Goal: Task Accomplishment & Management: Manage account settings

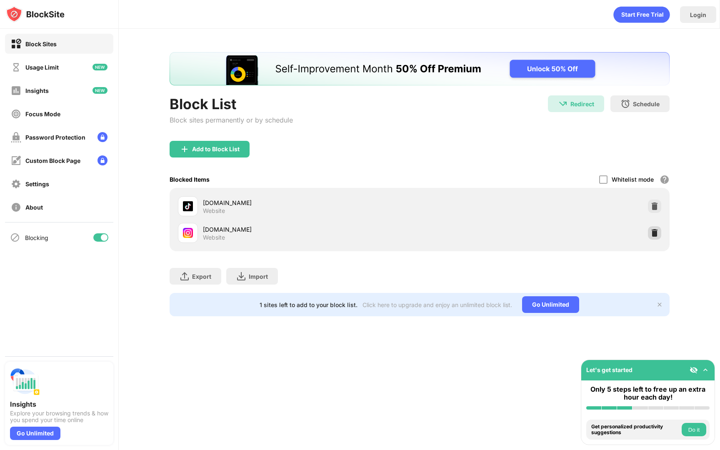
click at [651, 235] on img at bounding box center [654, 233] width 8 height 8
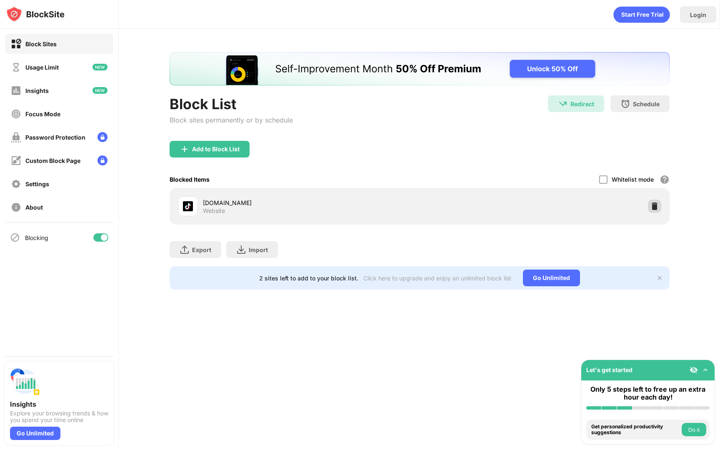
click at [652, 204] on img at bounding box center [654, 206] width 8 height 8
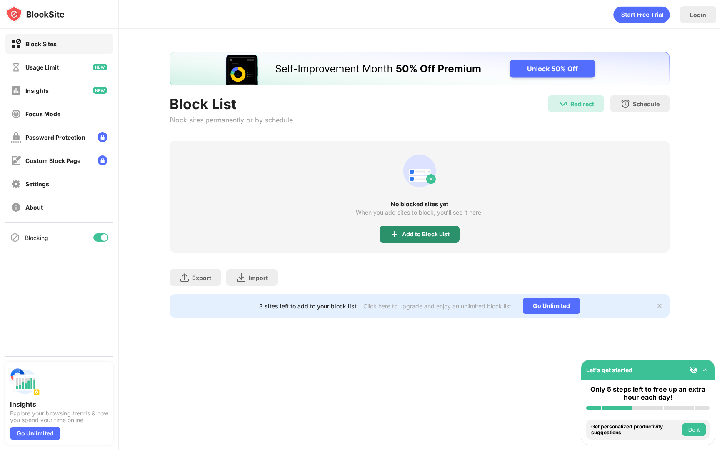
click at [435, 227] on div "Add to Block List" at bounding box center [419, 234] width 80 height 17
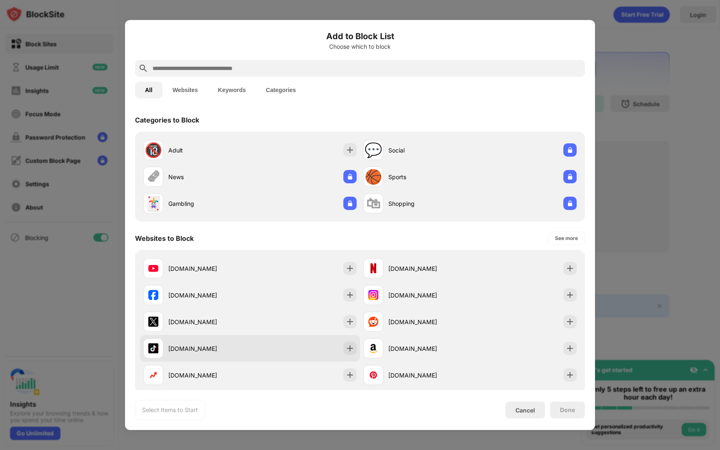
click at [262, 346] on div "[DOMAIN_NAME]" at bounding box center [250, 348] width 220 height 27
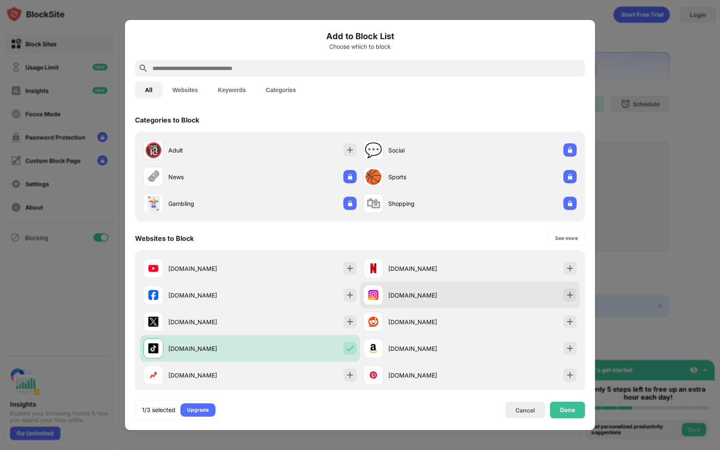
click at [418, 296] on div "[DOMAIN_NAME]" at bounding box center [429, 295] width 82 height 9
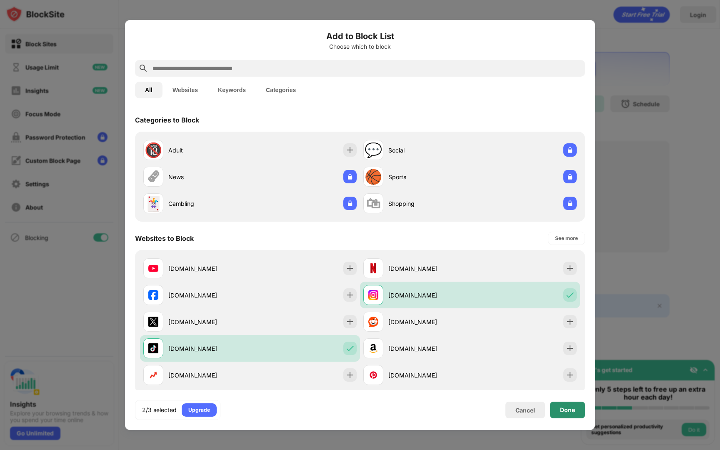
click at [561, 404] on div "Done" at bounding box center [567, 409] width 35 height 17
